Goal: Task Accomplishment & Management: Complete application form

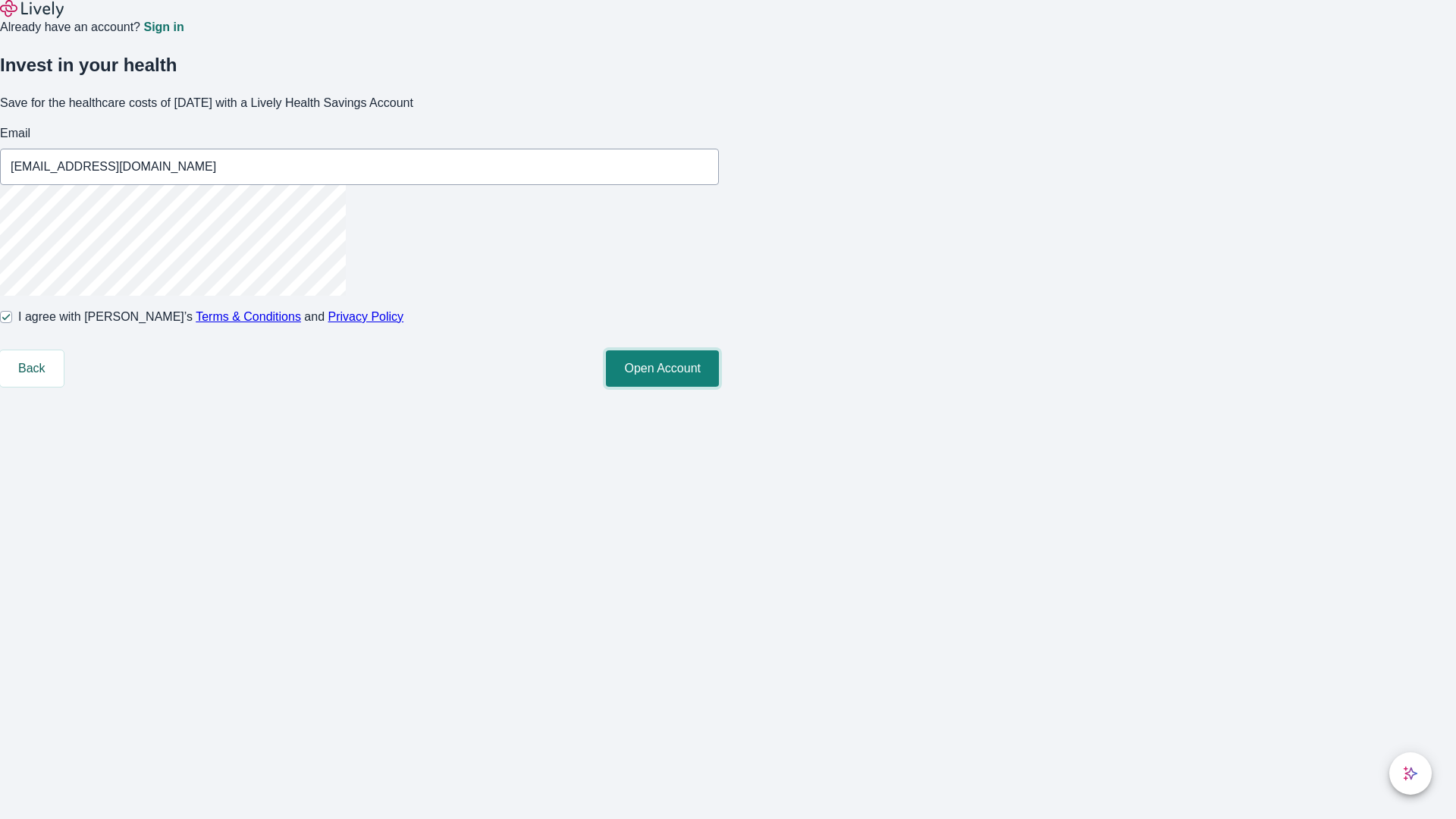
click at [719, 386] on button "Open Account" at bounding box center [662, 368] width 113 height 36
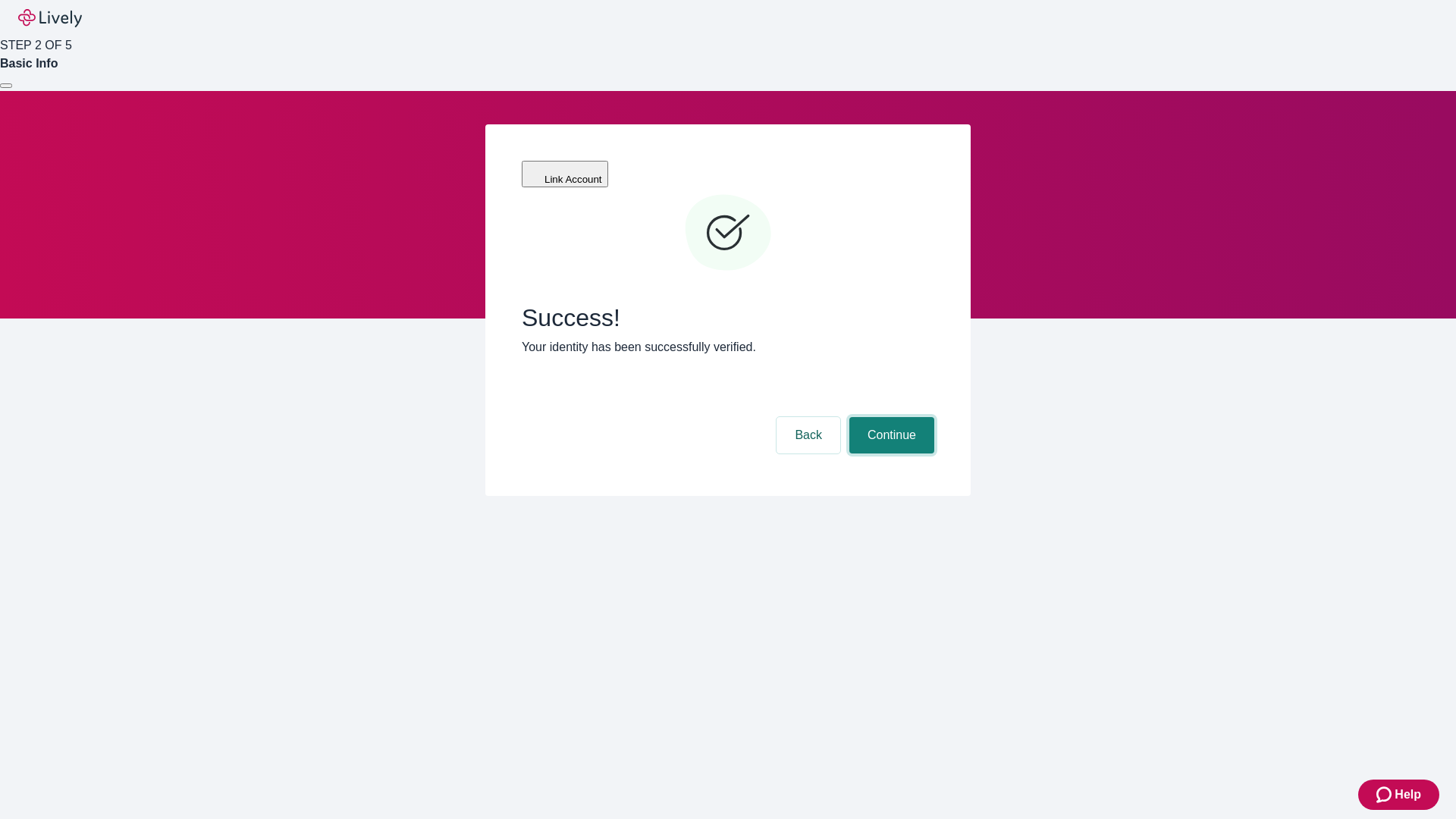
click at [889, 417] on button "Continue" at bounding box center [891, 435] width 84 height 36
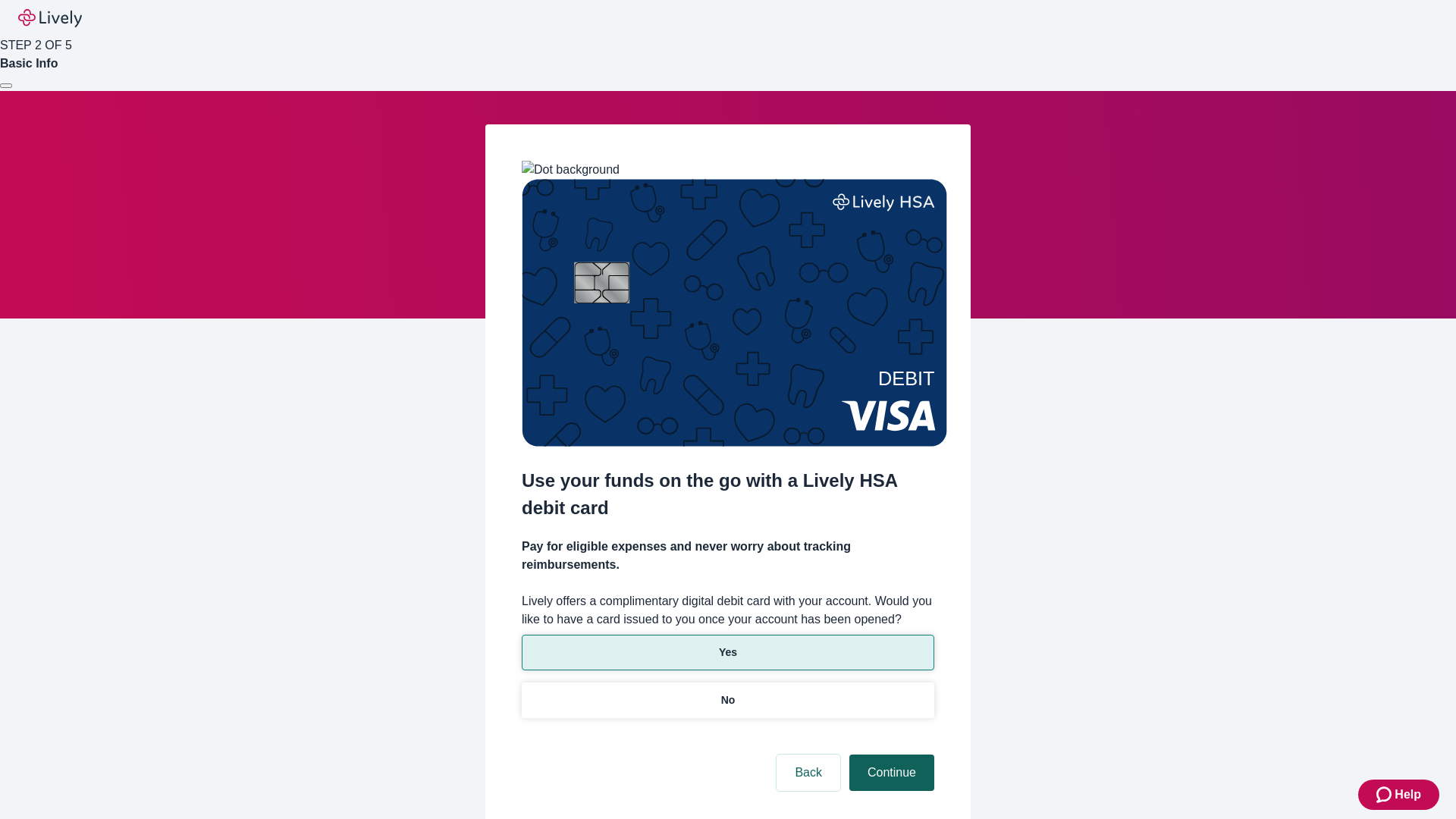
click at [727, 644] on p "Yes" at bounding box center [727, 652] width 18 height 16
click at [889, 754] on button "Continue" at bounding box center [891, 772] width 84 height 36
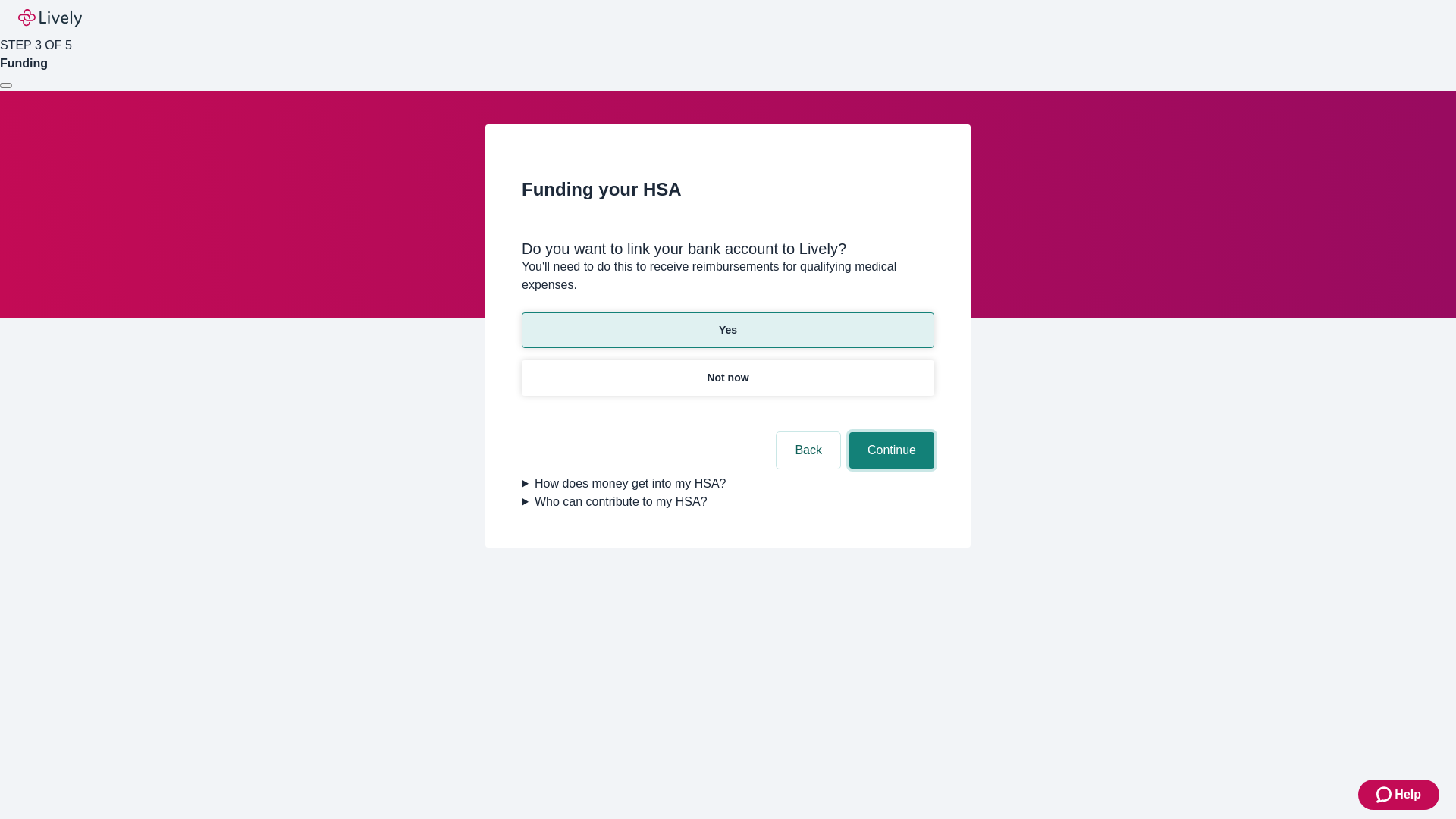
click at [889, 432] on button "Continue" at bounding box center [891, 450] width 84 height 36
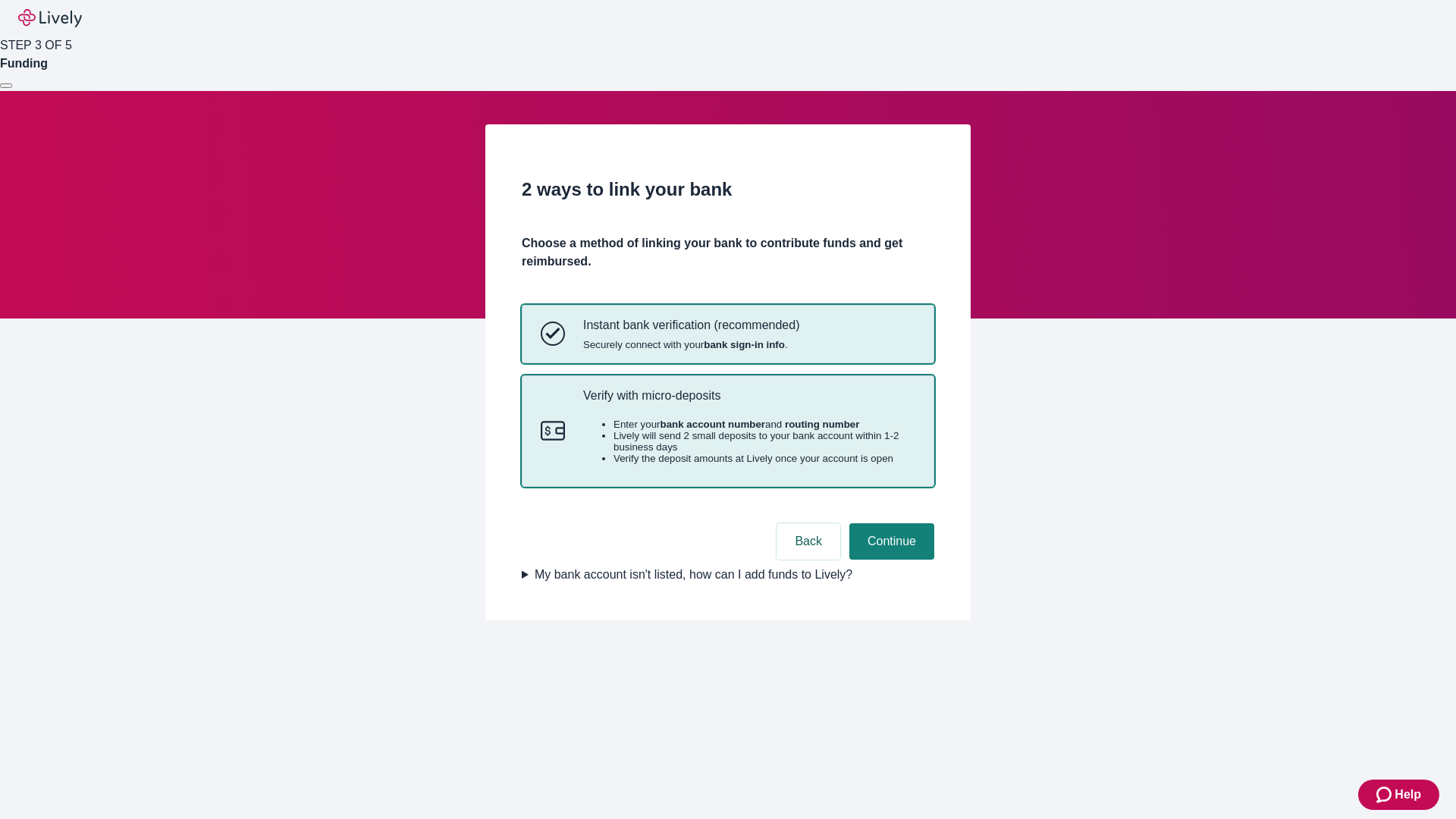
click at [749, 402] on p "Verify with micro-deposits" at bounding box center [749, 395] width 332 height 14
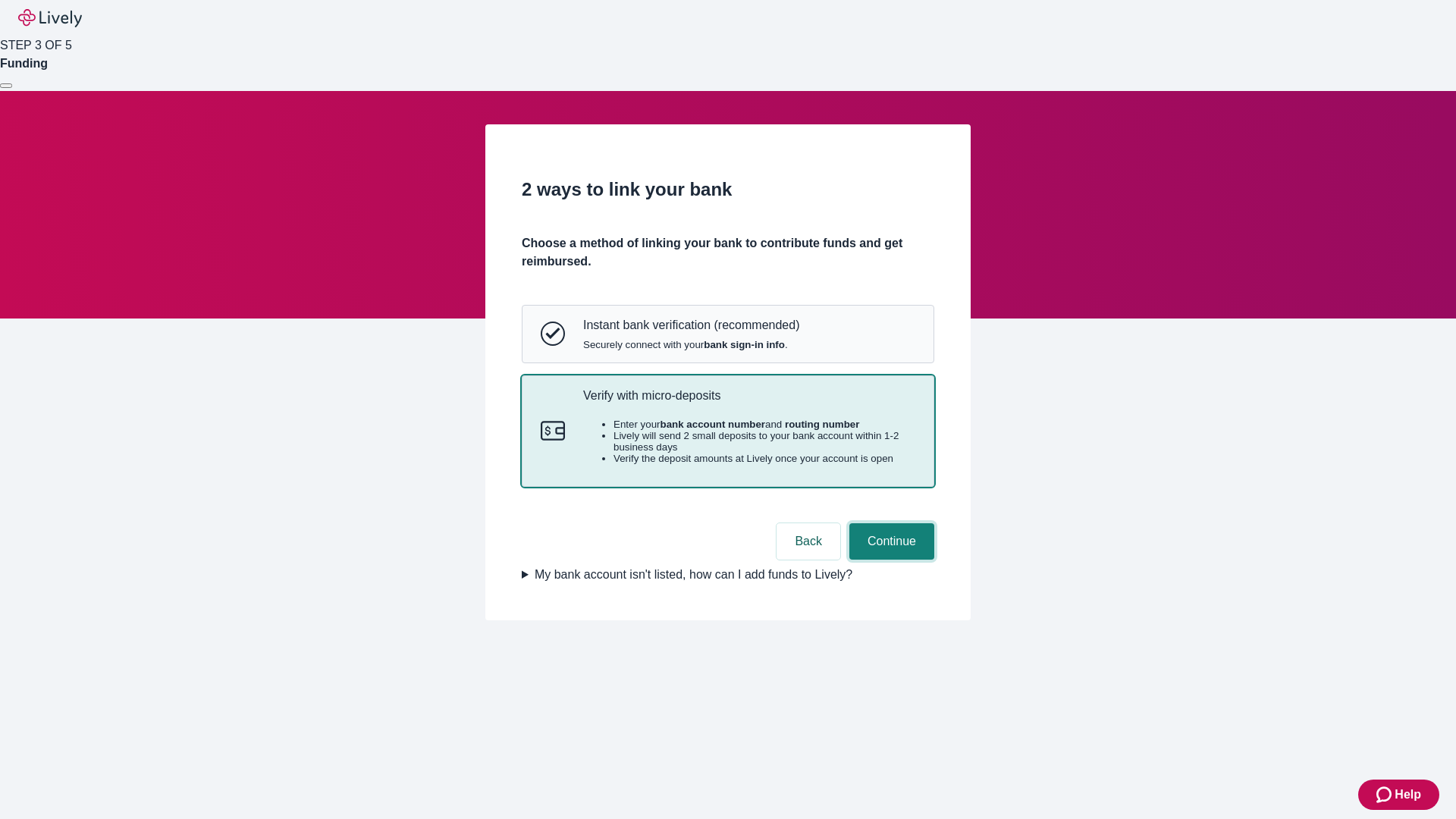
click at [889, 560] on button "Continue" at bounding box center [891, 541] width 84 height 36
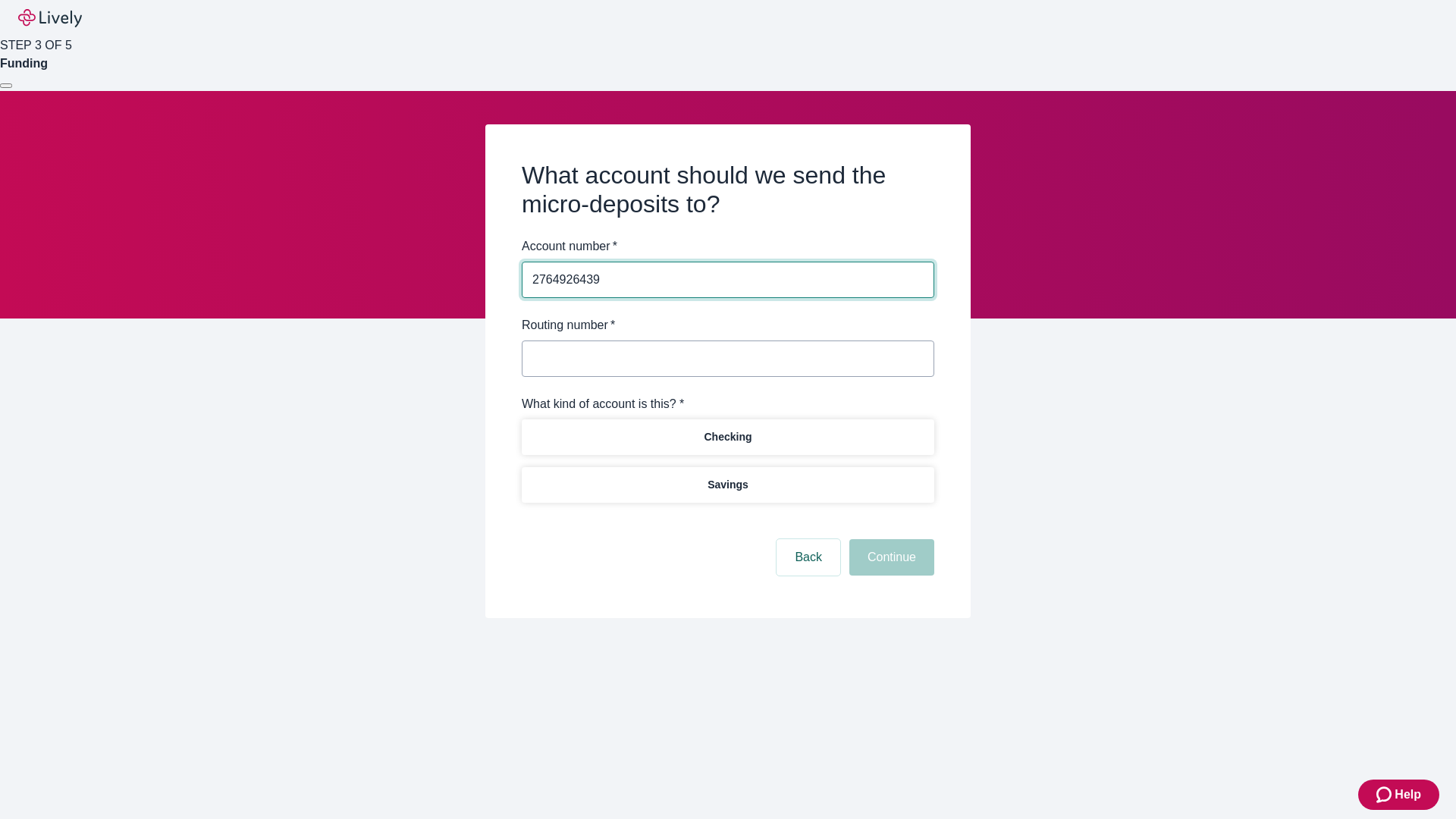
type input "2764926439"
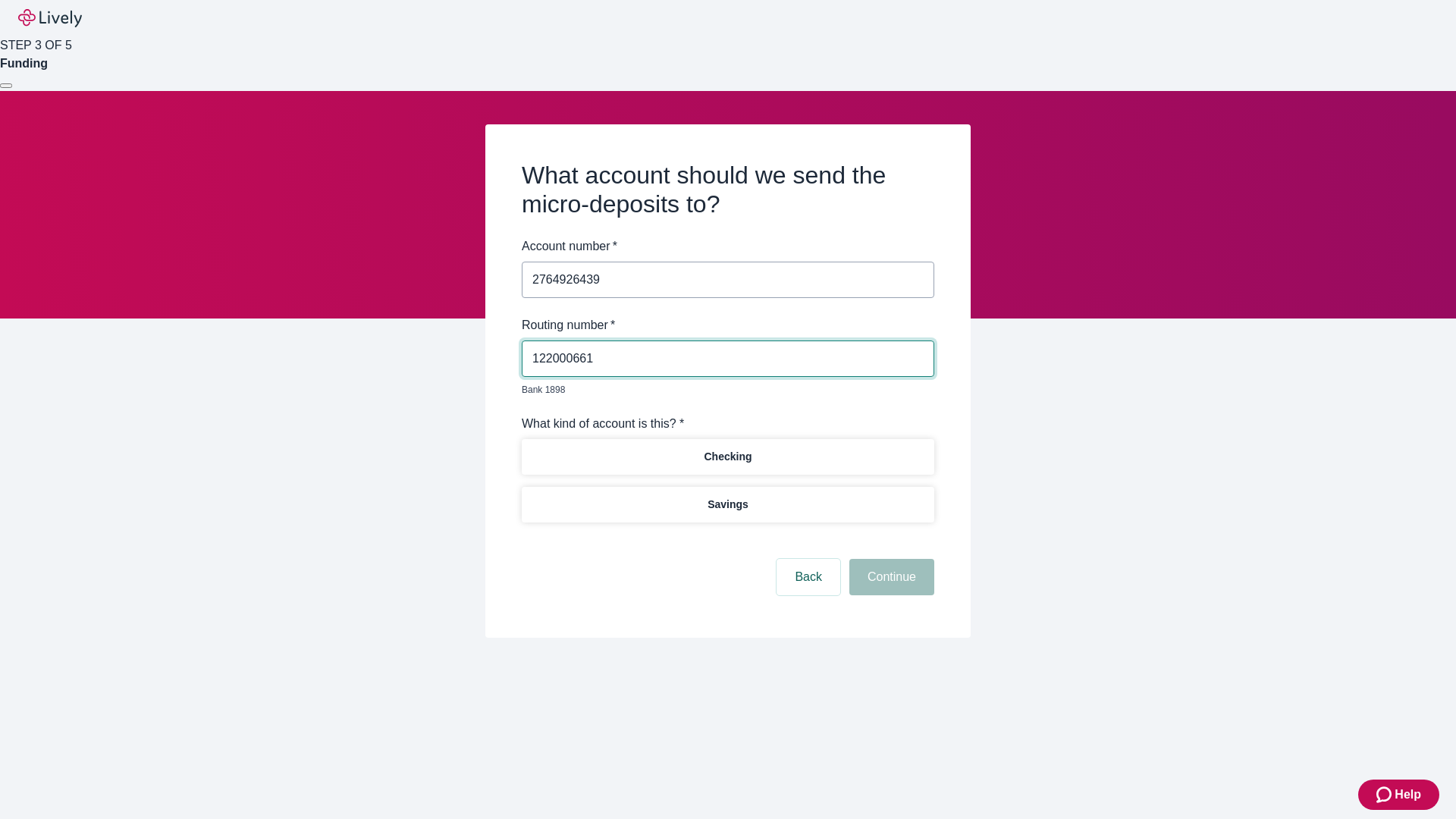
type input "122000661"
click at [727, 449] on p "Checking" at bounding box center [727, 456] width 47 height 16
click at [889, 560] on button "Continue" at bounding box center [891, 577] width 84 height 36
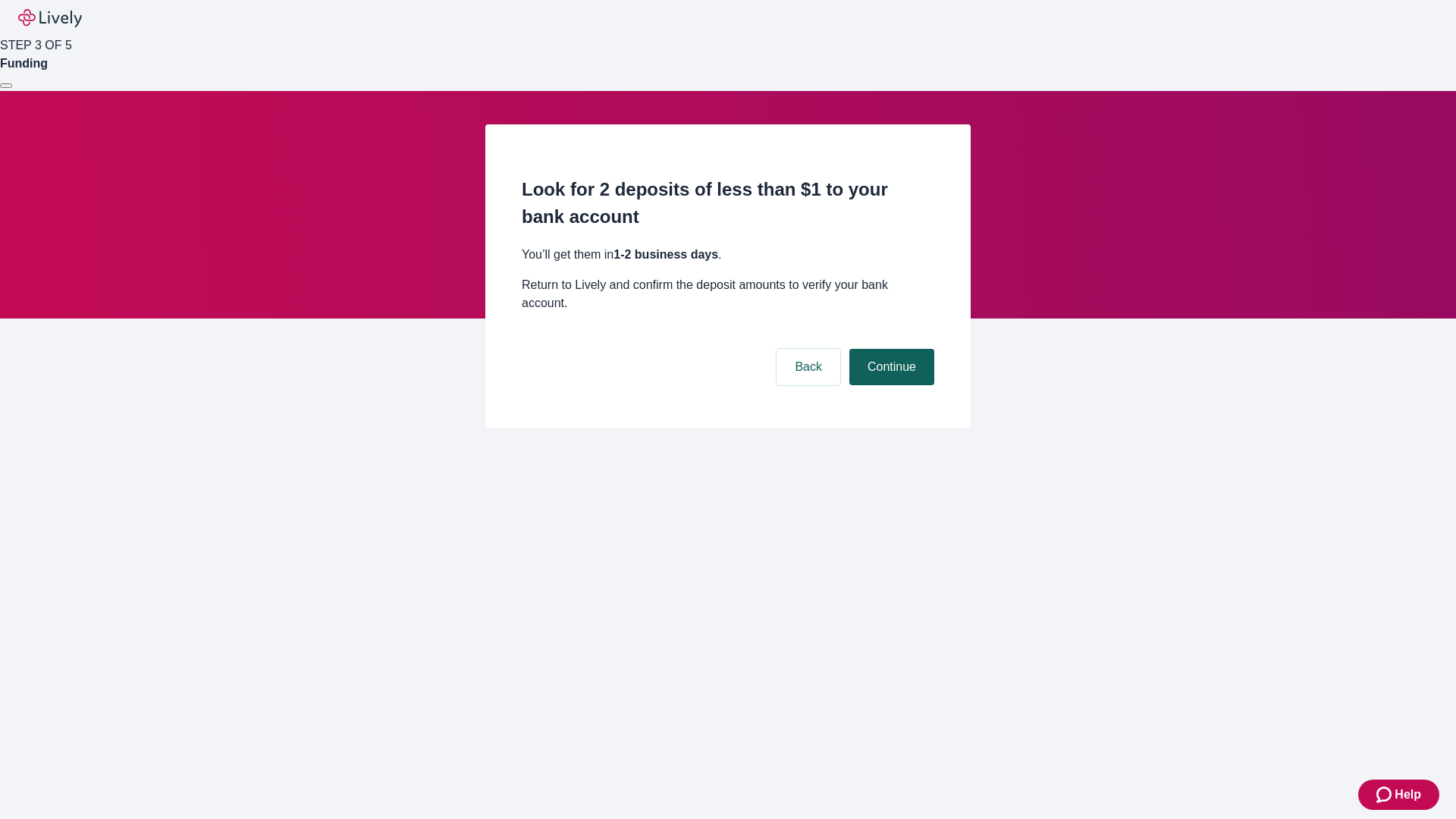
click at [889, 348] on button "Continue" at bounding box center [891, 366] width 84 height 36
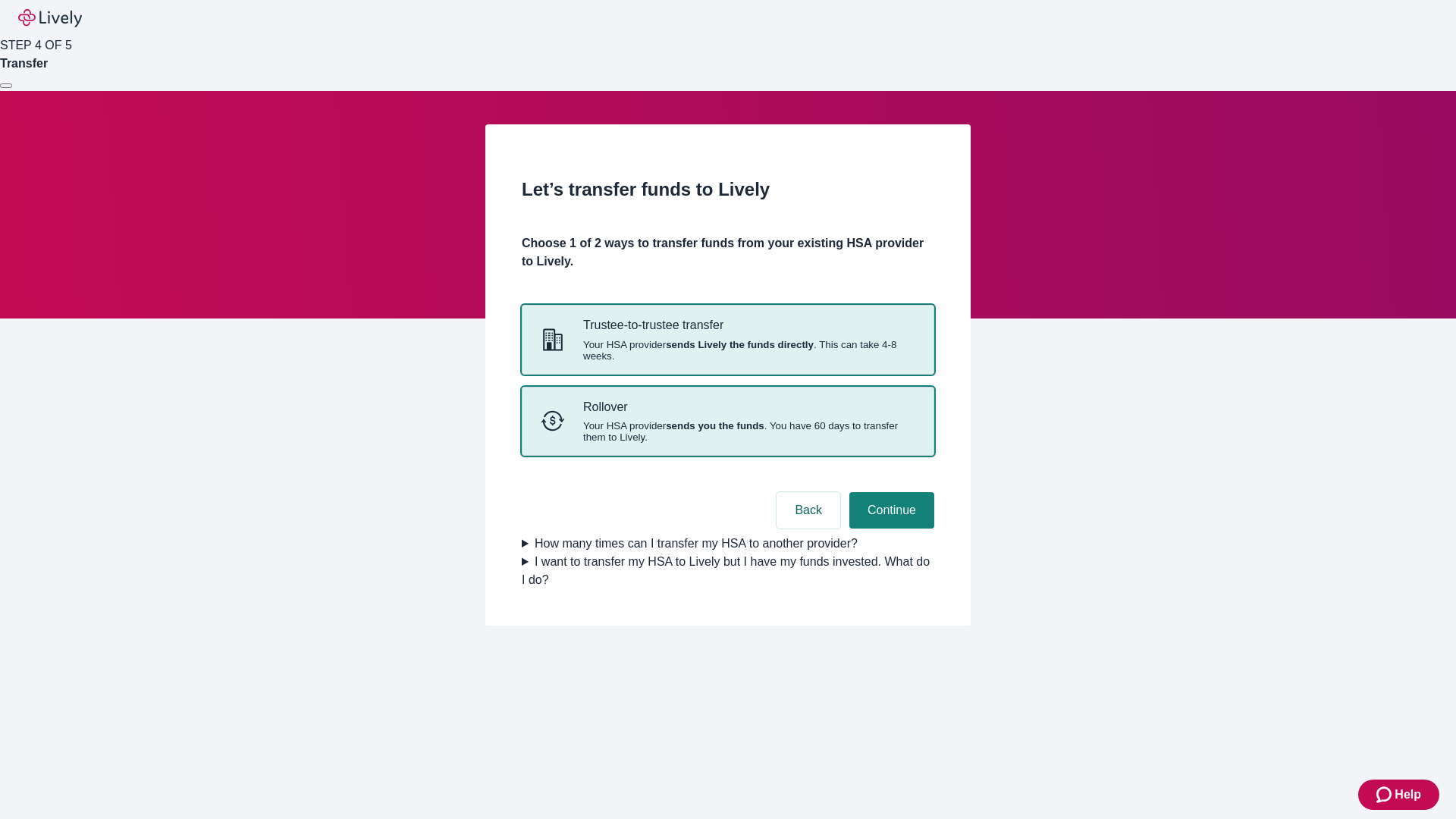
click at [727, 432] on strong "sends you the funds" at bounding box center [715, 426] width 99 height 11
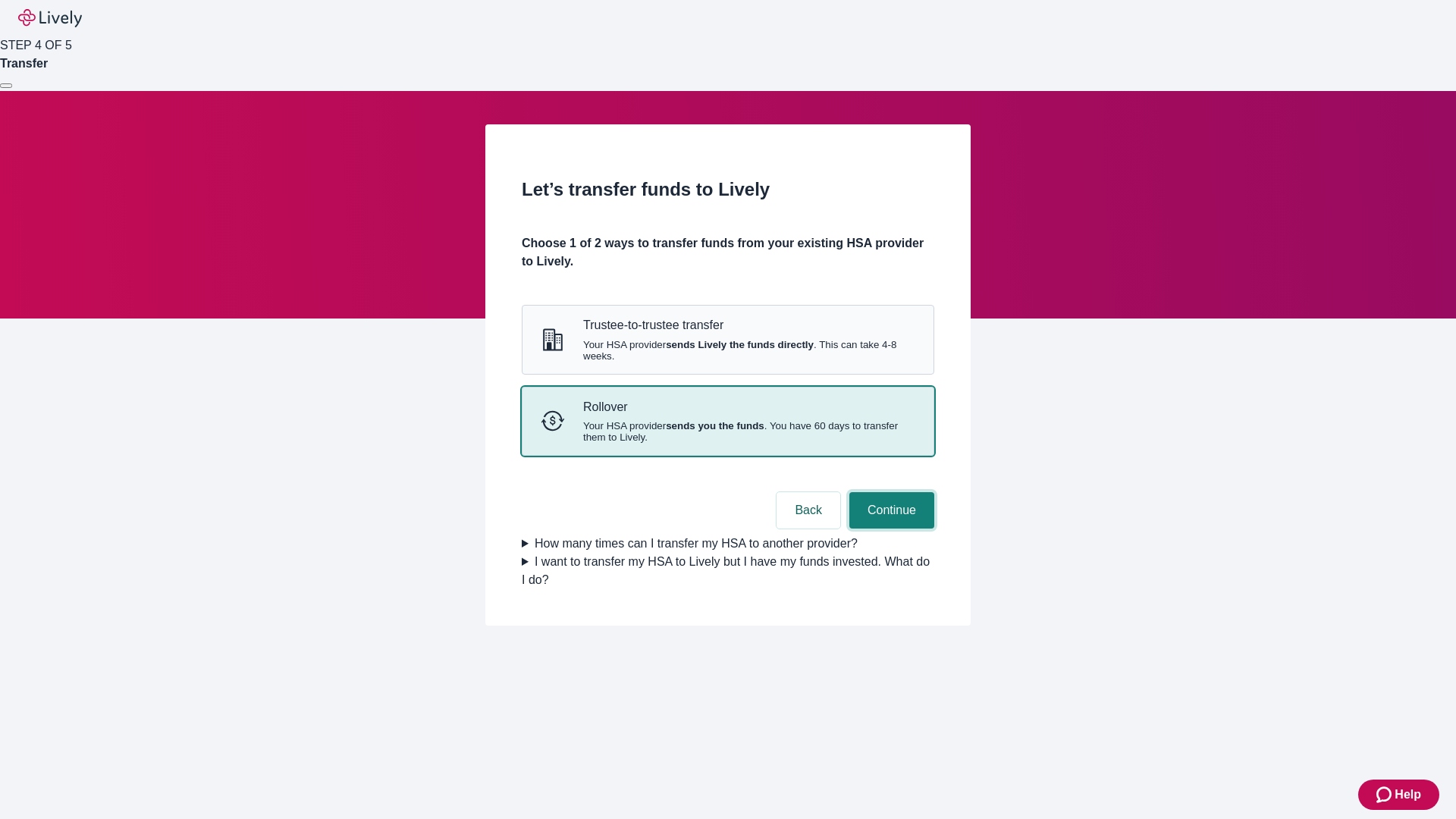
click at [889, 529] on button "Continue" at bounding box center [891, 510] width 84 height 36
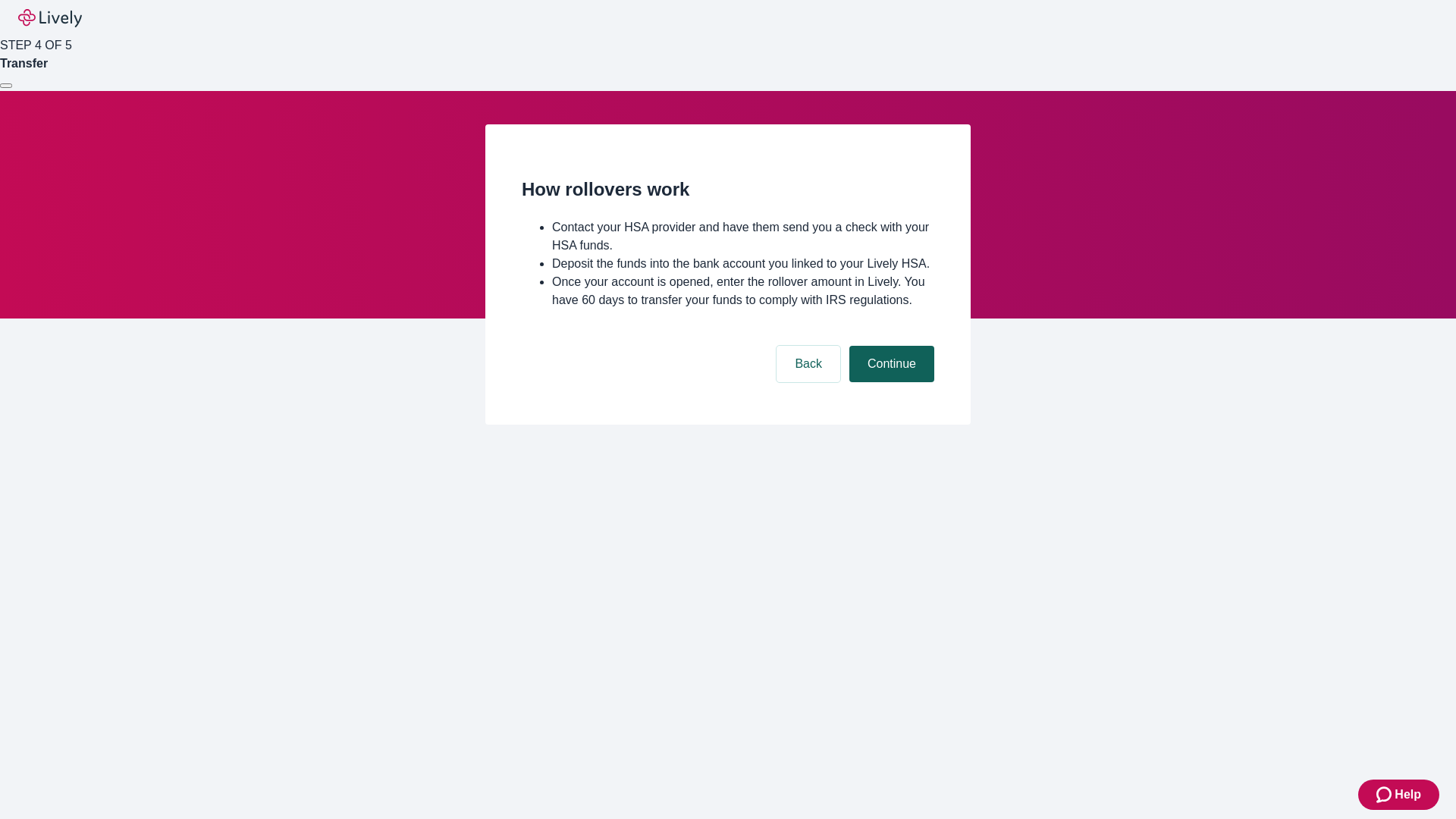
click at [889, 382] on button "Continue" at bounding box center [891, 363] width 84 height 36
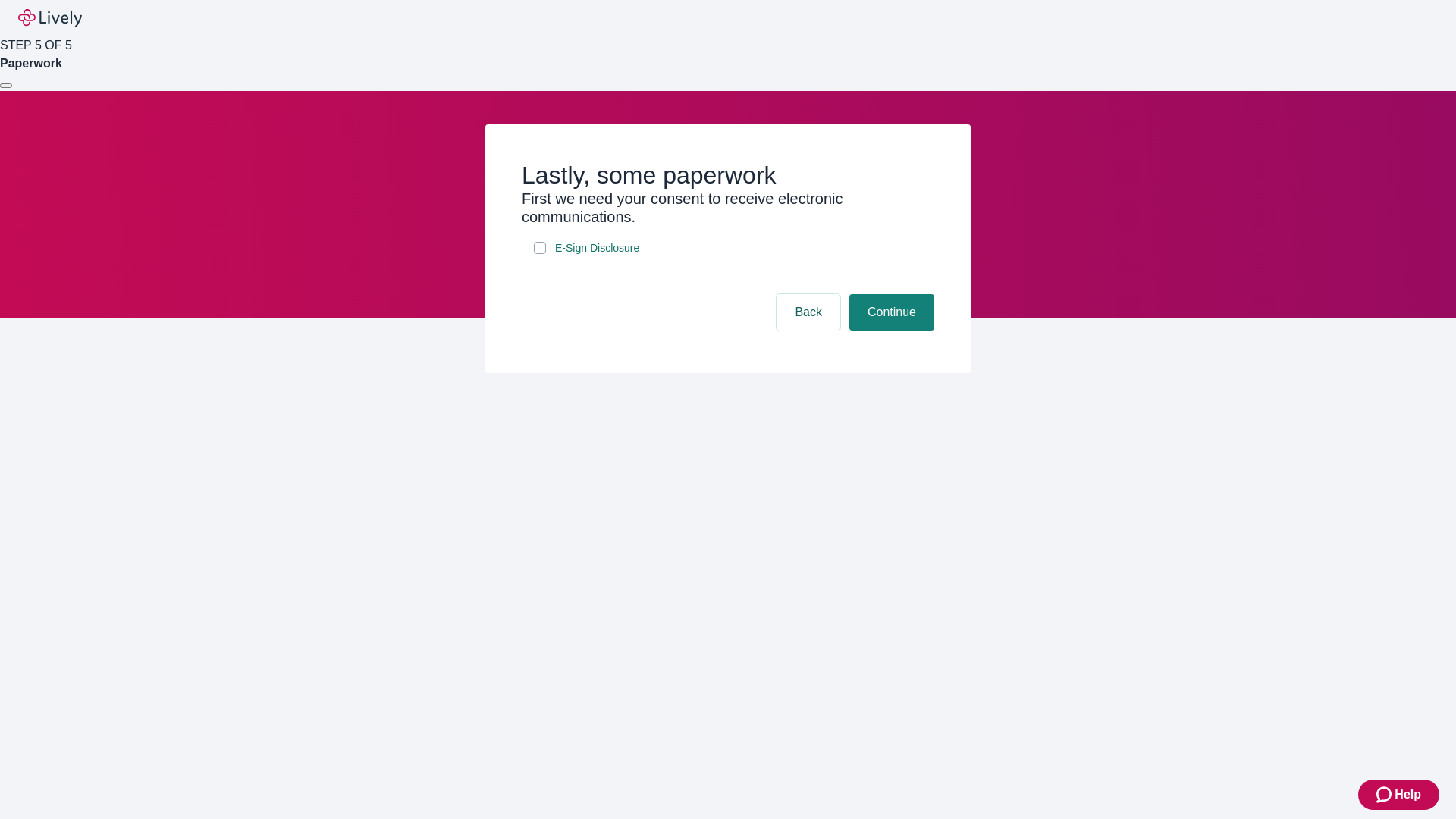
click at [540, 254] on input "E-Sign Disclosure" at bounding box center [539, 248] width 12 height 12
checkbox input "true"
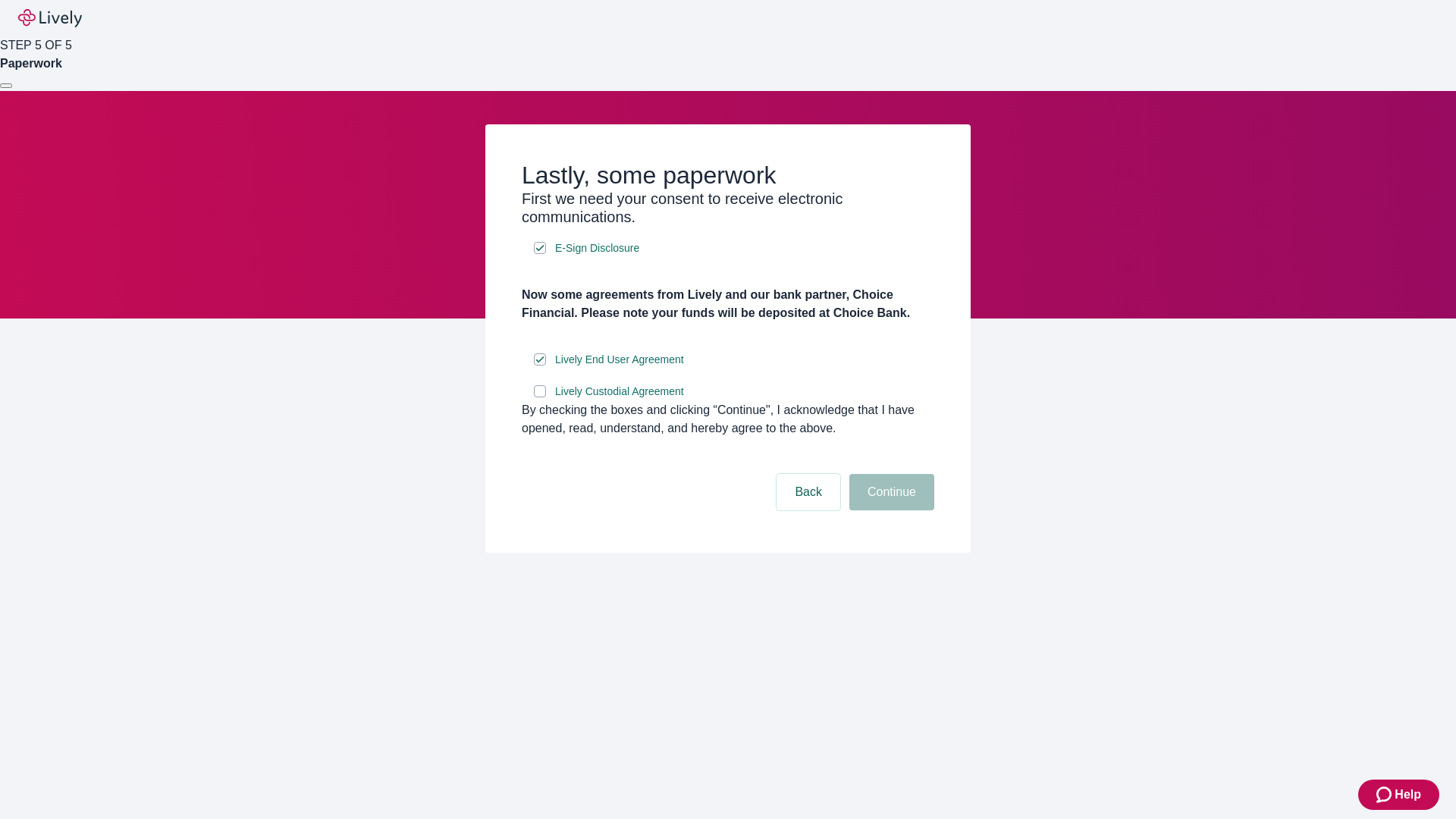
click at [540, 398] on input "Lively Custodial Agreement" at bounding box center [539, 391] width 12 height 12
checkbox input "true"
click at [889, 511] on button "Continue" at bounding box center [891, 492] width 84 height 36
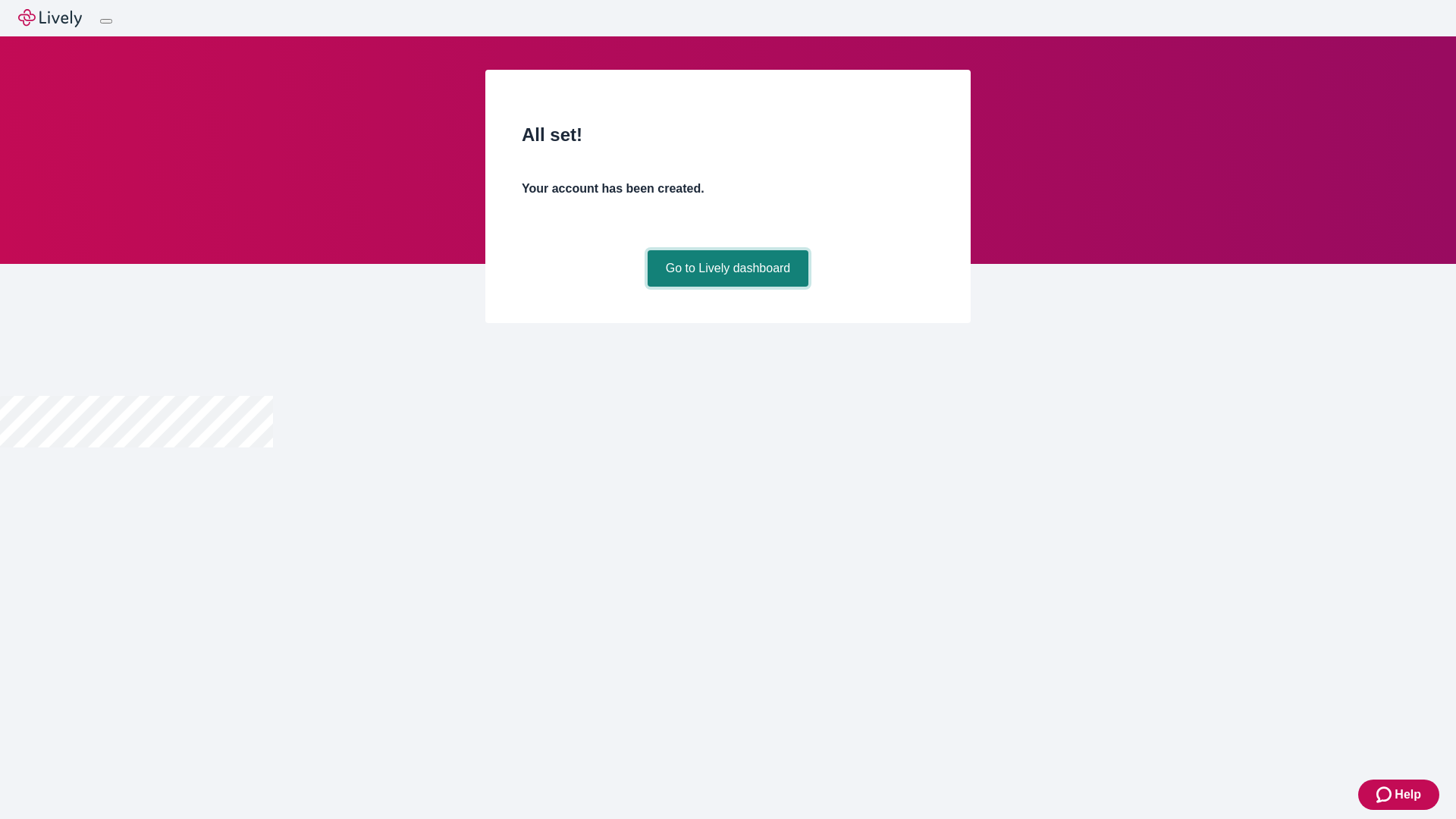
click at [727, 287] on link "Go to Lively dashboard" at bounding box center [728, 269] width 161 height 36
